Goal: Ask a question: Seek information or help from site administrators or community

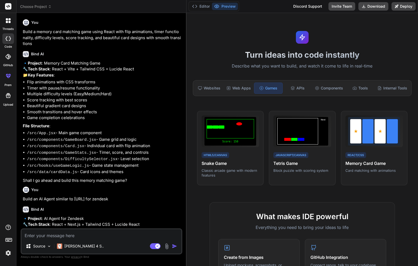
scroll to position [185, 0]
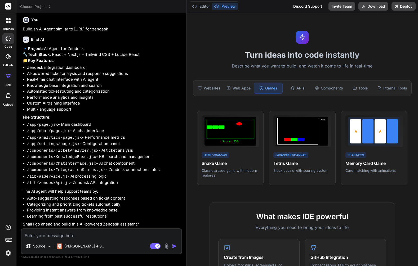
click at [90, 235] on textarea at bounding box center [101, 234] width 160 height 10
type textarea "w"
type textarea "x"
type textarea "wa"
type textarea "x"
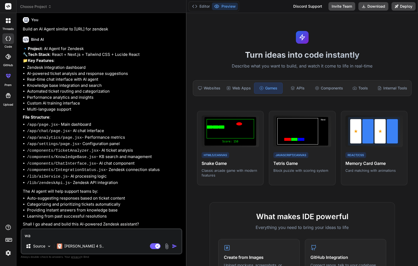
type textarea "wat"
type textarea "x"
type textarea "wa"
type textarea "x"
type textarea "wah"
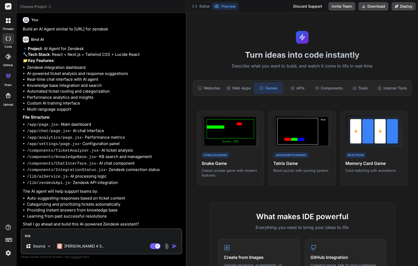
type textarea "x"
type textarea "wa"
type textarea "x"
type textarea "w"
type textarea "x"
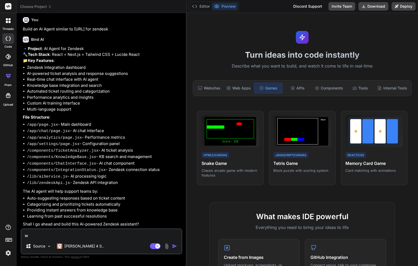
type textarea "wh"
type textarea "x"
type textarea "wha"
type textarea "x"
type textarea "what"
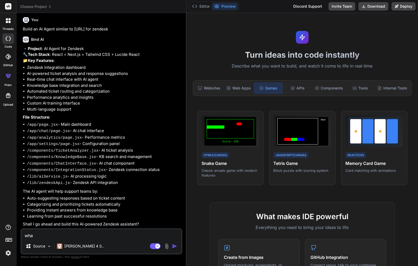
type textarea "x"
type textarea "what"
type textarea "x"
type textarea "what i"
type textarea "x"
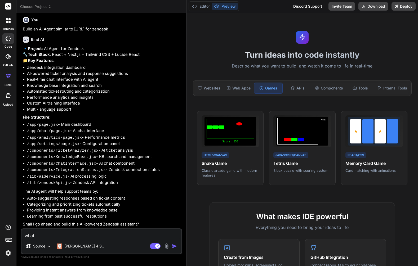
type textarea "what is"
type textarea "x"
type textarea "what is"
type textarea "x"
type textarea "what is r"
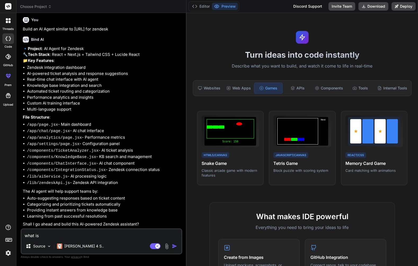
type textarea "x"
type textarea "what is re"
type textarea "x"
type textarea "what is r"
type textarea "x"
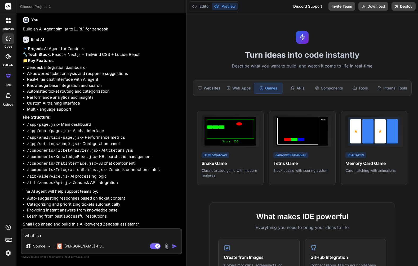
type textarea "what is"
type textarea "x"
type textarea "what is t"
type textarea "x"
type textarea "what is th"
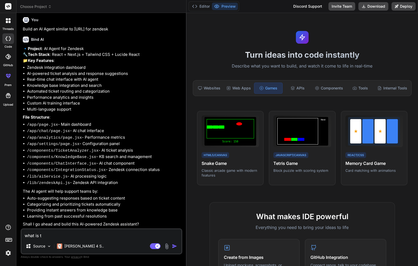
type textarea "x"
type textarea "what is the"
type textarea "x"
type textarea "what is the"
type textarea "x"
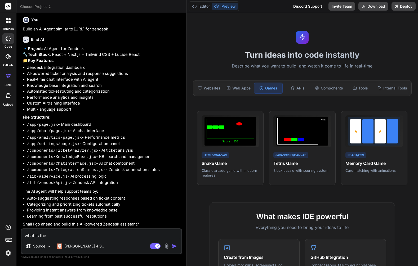
type textarea "what is the r"
type textarea "x"
type textarea "what is the re"
type textarea "x"
type textarea "what is the req"
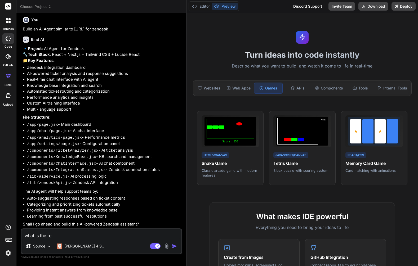
type textarea "x"
type textarea "what is the requ"
type textarea "x"
type textarea "what is the requi"
type textarea "x"
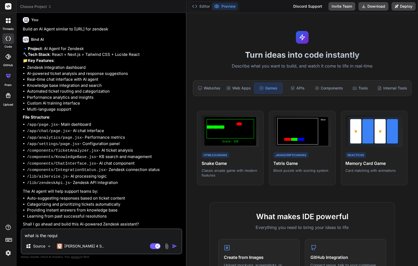
type textarea "what is the requit"
type textarea "x"
type textarea "what is the requi"
type textarea "x"
type textarea "what is the requir"
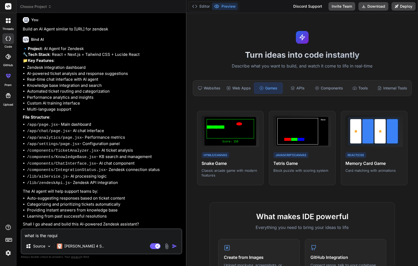
type textarea "x"
type textarea "what is the require"
type textarea "x"
type textarea "what is the requirem"
type textarea "x"
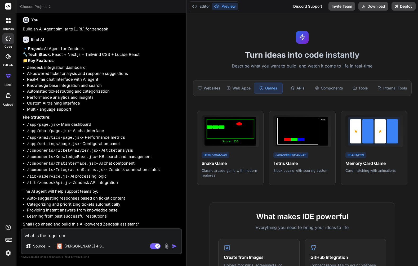
type textarea "what is the requireme"
type textarea "x"
type textarea "what is the [DEMOGRAPHIC_DATA]"
type textarea "x"
type textarea "what is the [DEMOGRAPHIC_DATA]"
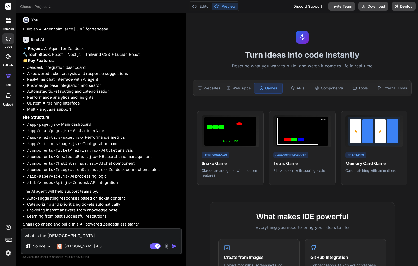
type textarea "x"
type textarea "what is the requireme"
type textarea "x"
type textarea "what is the requiremen"
type textarea "x"
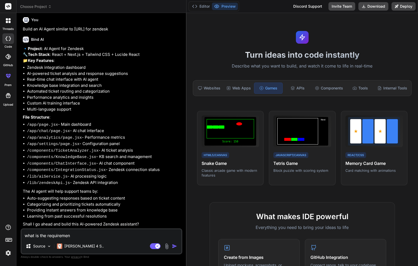
type textarea "what is the requirement"
type textarea "x"
type textarea "what is the requirement?"
type textarea "x"
type textarea "what is the requirement?"
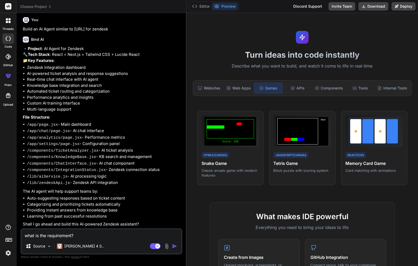
click at [174, 246] on img "button" at bounding box center [174, 246] width 5 height 5
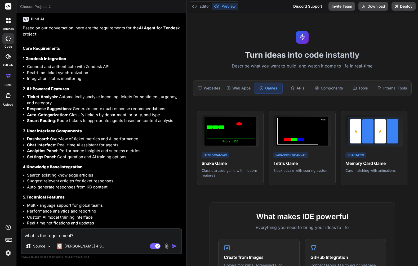
scroll to position [398, 0]
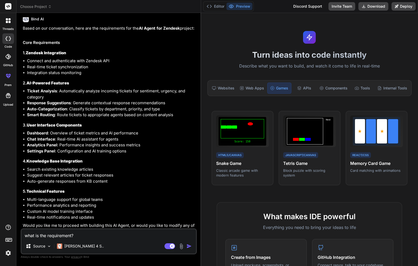
type textarea "x"
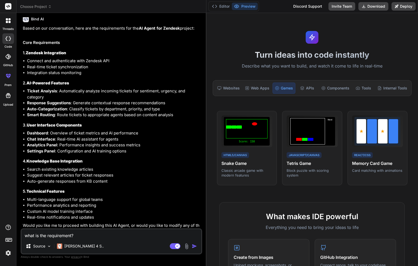
drag, startPoint x: 186, startPoint y: 184, endPoint x: 198, endPoint y: 184, distance: 11.4
click at [198, 184] on div "Bind AI Web Search Created with Pixso. Code Generator You Build a memory card m…" at bounding box center [111, 139] width 190 height 253
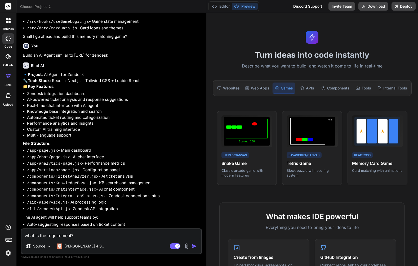
scroll to position [188, 0]
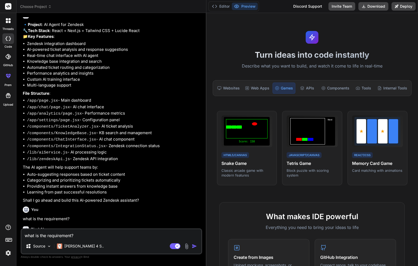
click at [100, 40] on p "🔹 Project : AI Agent for Zendesk 🔧 Tech Stack : React + Next.js + Tailwind CSS …" at bounding box center [112, 31] width 178 height 18
drag, startPoint x: 53, startPoint y: 44, endPoint x: 144, endPoint y: 45, distance: 90.8
click at [144, 40] on p "🔹 Project : AI Agent for Zendesk 🔧 Tech Stack : React + Next.js + Tailwind CSS …" at bounding box center [112, 31] width 178 height 18
drag, startPoint x: 29, startPoint y: 44, endPoint x: 144, endPoint y: 43, distance: 114.9
click at [144, 40] on p "🔹 Project : AI Agent for Zendesk 🔧 Tech Stack : React + Next.js + Tailwind CSS …" at bounding box center [112, 31] width 178 height 18
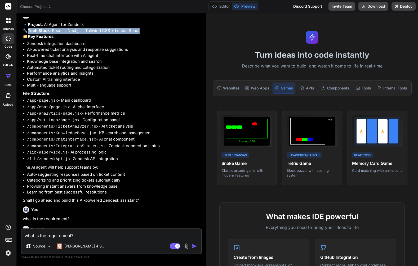
copy p "Tech Stack : React + Next.js + Tailwind CSS + Lucide React"
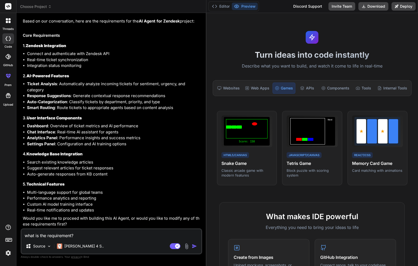
scroll to position [420, 0]
click at [101, 235] on textarea "what is the requirement?" at bounding box center [111, 234] width 180 height 10
type textarea "Y"
type textarea "x"
type textarea "Ye"
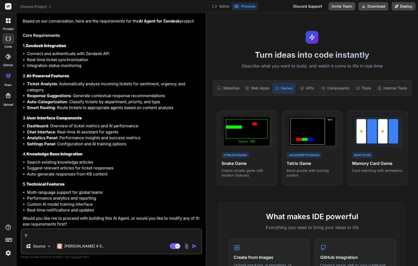
type textarea "x"
type textarea "Yes"
type textarea "x"
drag, startPoint x: 49, startPoint y: 239, endPoint x: 16, endPoint y: 234, distance: 32.9
click at [16, 234] on div "Bind AI Web Search Created with Pixso. Code Generator You Build a memory card m…" at bounding box center [111, 139] width 190 height 253
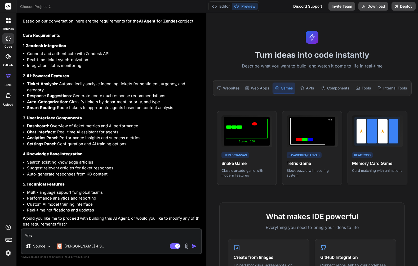
drag, startPoint x: 34, startPoint y: 237, endPoint x: 23, endPoint y: 235, distance: 10.6
click at [23, 235] on textarea "Yes" at bounding box center [111, 234] width 180 height 10
type textarea "N"
type textarea "x"
type textarea "No"
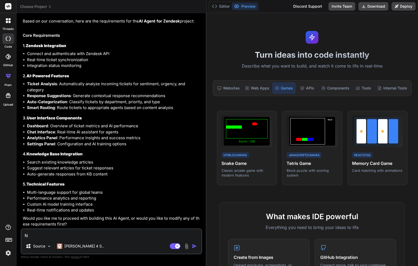
type textarea "x"
type textarea "No"
type textarea "x"
type textarea "No m"
type textarea "x"
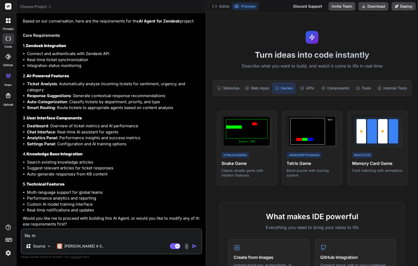
type textarea "No mu"
type textarea "x"
type textarea "No mul"
type textarea "x"
type textarea "No mult"
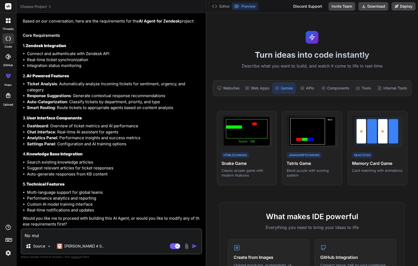
type textarea "x"
type textarea "No multi"
type textarea "x"
type textarea "No multi-"
type textarea "x"
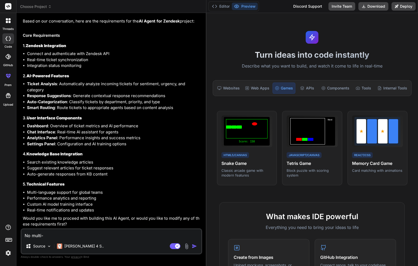
type textarea "No multi-l"
type textarea "x"
type textarea "No multi-la"
type textarea "x"
type textarea "No multi-lan"
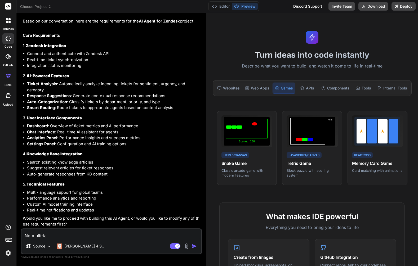
type textarea "x"
type textarea "No multi-lang"
type textarea "x"
type textarea "No multi-langu"
type textarea "x"
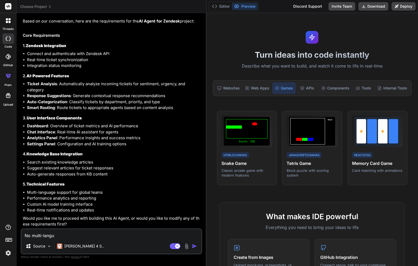
type textarea "No multi-langua"
type textarea "x"
type textarea "No multi-languag"
type textarea "x"
type textarea "No multi-language"
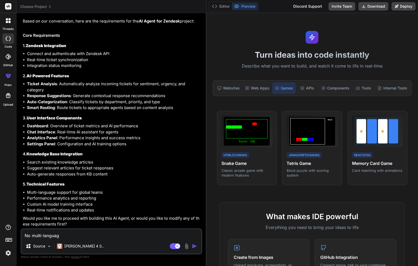
type textarea "x"
type textarea "No multi-language"
type textarea "x"
type textarea "No multi-language s"
type textarea "x"
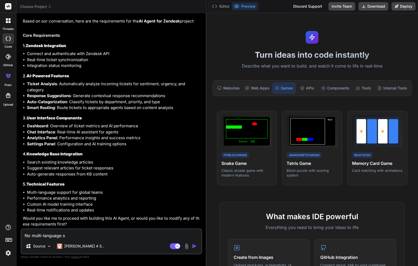
type textarea "No multi-language su"
type textarea "x"
type textarea "No multi-language sup"
type textarea "x"
type textarea "No multi-language supp"
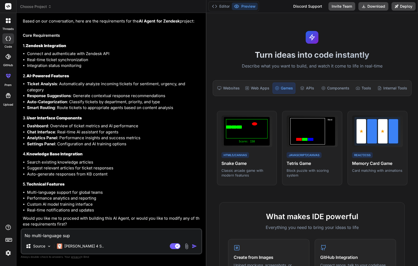
type textarea "x"
type textarea "No multi-language suppo"
type textarea "x"
type textarea "No multi-language suppor"
type textarea "x"
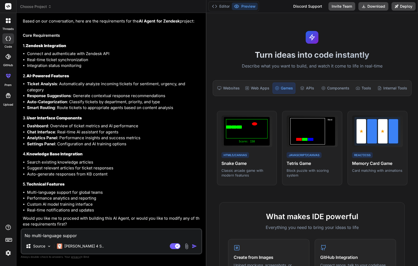
type textarea "No multi-language support"
type textarea "x"
type textarea "No multi-language support"
type textarea "x"
type textarea "No multi-language support i"
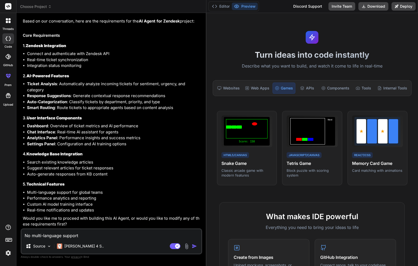
type textarea "x"
type textarea "No multi-language support is"
type textarea "x"
type textarea "No multi-language support is"
type textarea "x"
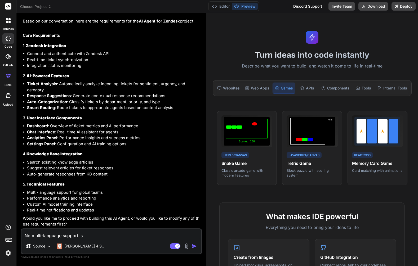
type textarea "No multi-language support is n"
type textarea "x"
type textarea "No multi-language support is ne"
type textarea "x"
type textarea "No multi-language support is nee"
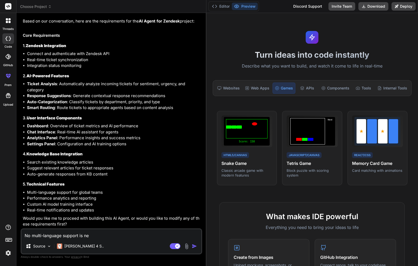
type textarea "x"
type textarea "No multi-language support is need"
type textarea "x"
type textarea "No multi-language support is need."
type textarea "x"
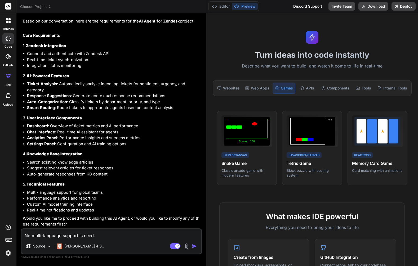
type textarea "No multi-language support is need."
type textarea "x"
type textarea "No multi-language support is need. P"
type textarea "x"
type textarea "No multi-language support is need. Pl"
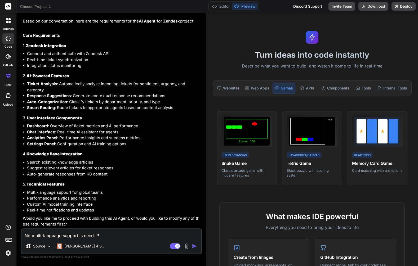
type textarea "x"
type textarea "No multi-language support is need. Ple"
type textarea "x"
type textarea "No multi-language support is need. Ples"
type textarea "x"
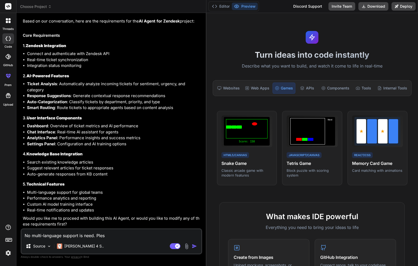
type textarea "No multi-language support is need. [GEOGRAPHIC_DATA]"
type textarea "x"
type textarea "No multi-language support is need. [GEOGRAPHIC_DATA]"
type textarea "x"
type textarea "No multi-language support is need. [GEOGRAPHIC_DATA]"
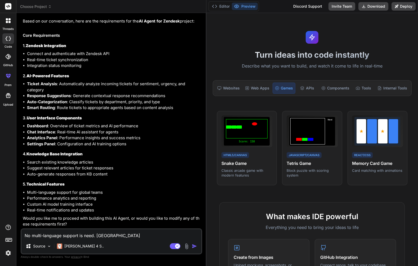
type textarea "x"
type textarea "No multi-language support is need. [GEOGRAPHIC_DATA]"
type textarea "x"
type textarea "No multi-language support is need. [GEOGRAPHIC_DATA]"
type textarea "x"
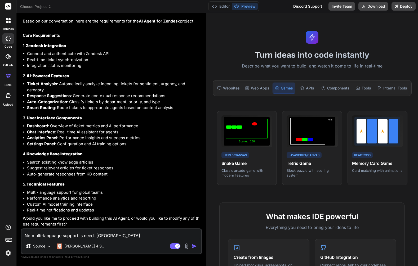
type textarea "No multi-language support is need. Ples"
type textarea "x"
type textarea "No multi-language support is need. Ple"
type textarea "x"
type textarea "No multi-language support is need. Pl"
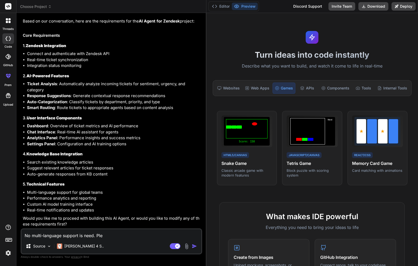
type textarea "x"
type textarea "No multi-language support is need. Ple"
type textarea "x"
type textarea "No multi-language support is need. [GEOGRAPHIC_DATA]"
type textarea "x"
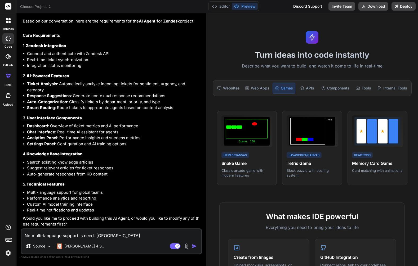
type textarea "No multi-language support is need. Pleas"
type textarea "x"
type textarea "No multi-language support is need. Please"
type textarea "x"
type textarea "No multi-language support is need. Please"
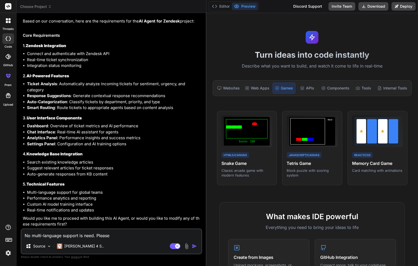
type textarea "x"
type textarea "No multi-language support is need. Please p"
type textarea "x"
type textarea "No multi-language support is need. Please pr"
type textarea "x"
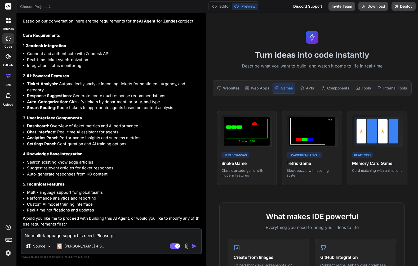
type textarea "No multi-language support is need. Please pro"
type textarea "x"
type textarea "No multi-language support is need. Please proc"
type textarea "x"
type textarea "No multi-language support is need. Please proce"
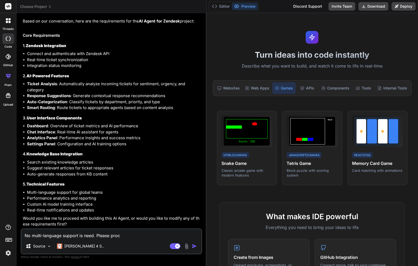
type textarea "x"
click at [194, 247] on img "button" at bounding box center [194, 246] width 5 height 5
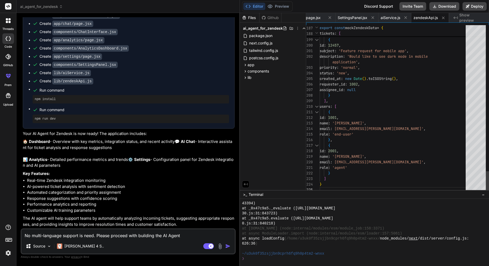
scroll to position [0, 0]
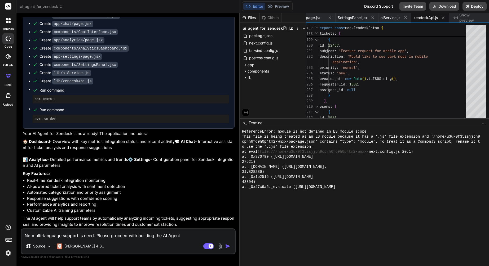
scroll to position [175, 0]
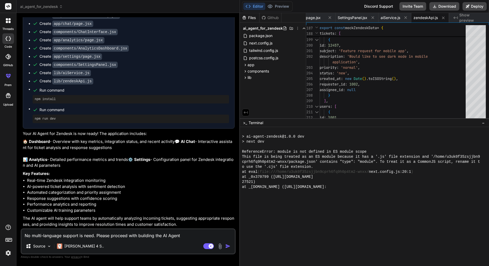
drag, startPoint x: 353, startPoint y: 190, endPoint x: 354, endPoint y: 118, distance: 72.0
click at [128, 235] on textarea "No multi-language support is need. Please proceed with building the AI Agent" at bounding box center [127, 234] width 213 height 10
